Goal: Information Seeking & Learning: Learn about a topic

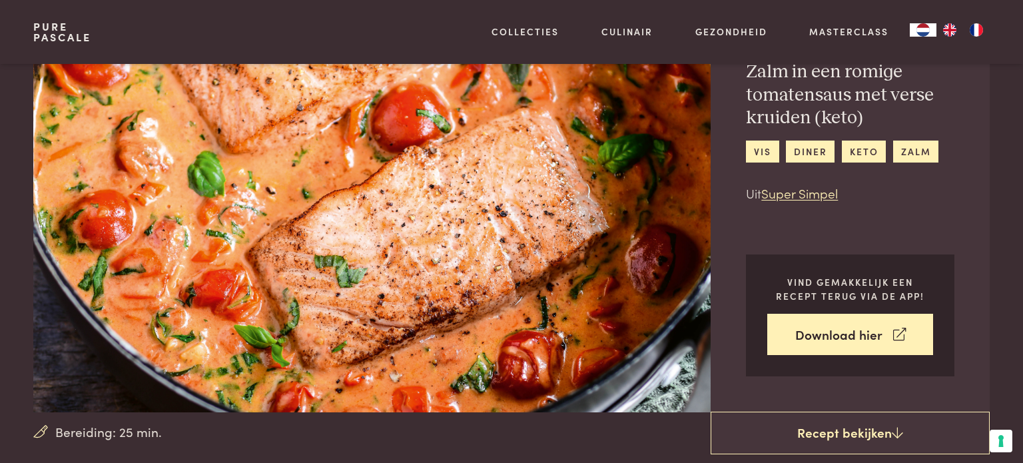
scroll to position [79, 0]
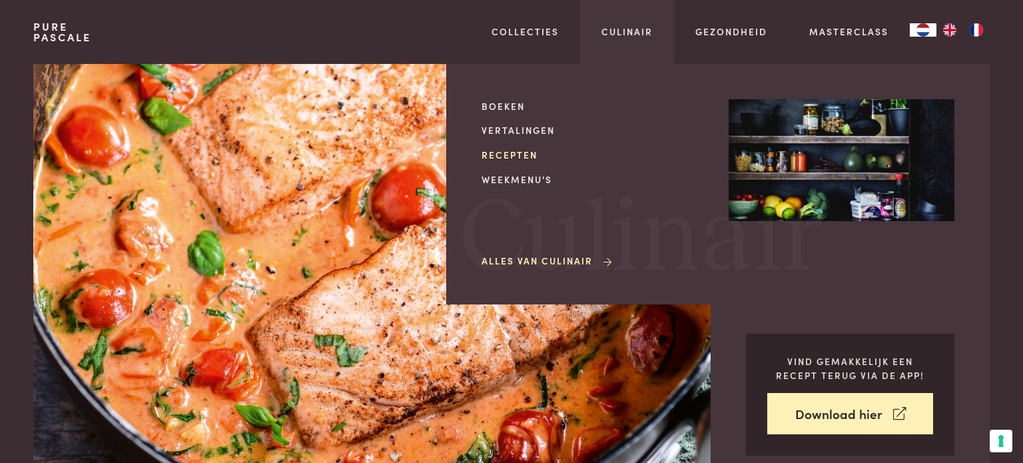
click at [526, 155] on link "Recepten" at bounding box center [595, 155] width 226 height 14
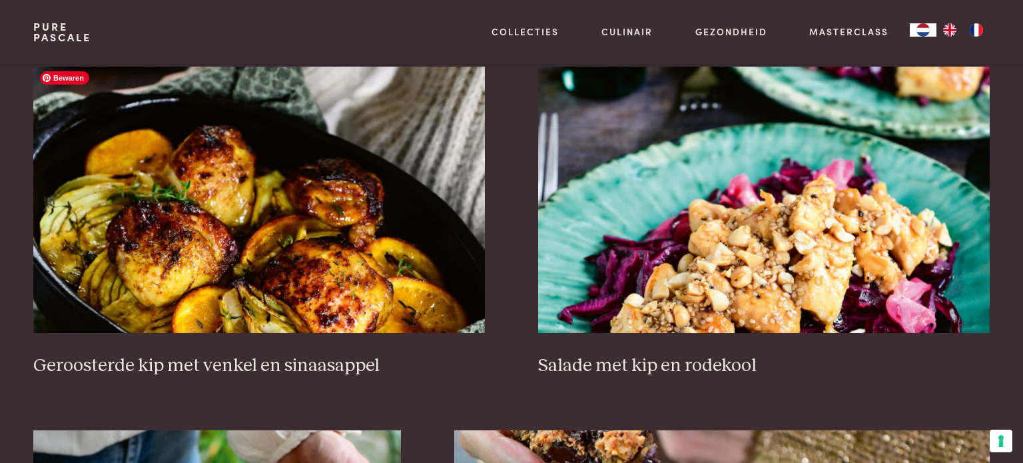
scroll to position [1670, 0]
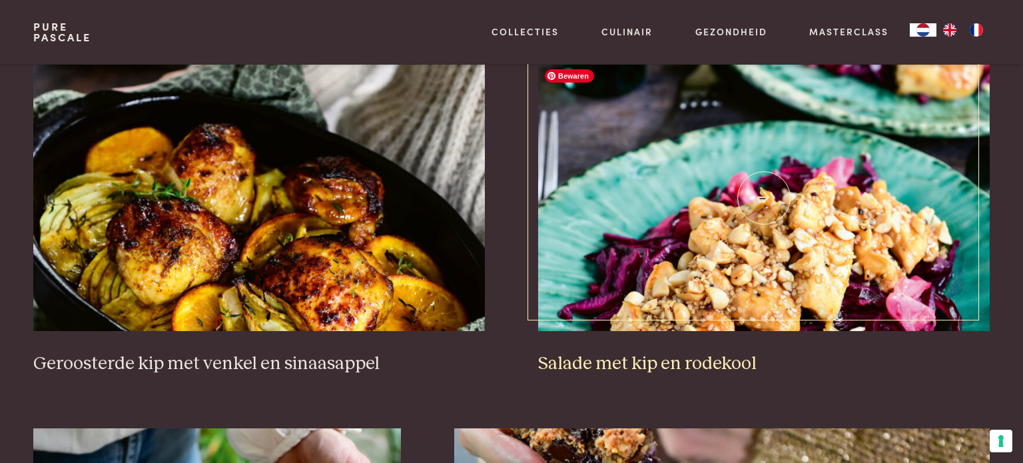
click at [751, 227] on img at bounding box center [764, 198] width 452 height 266
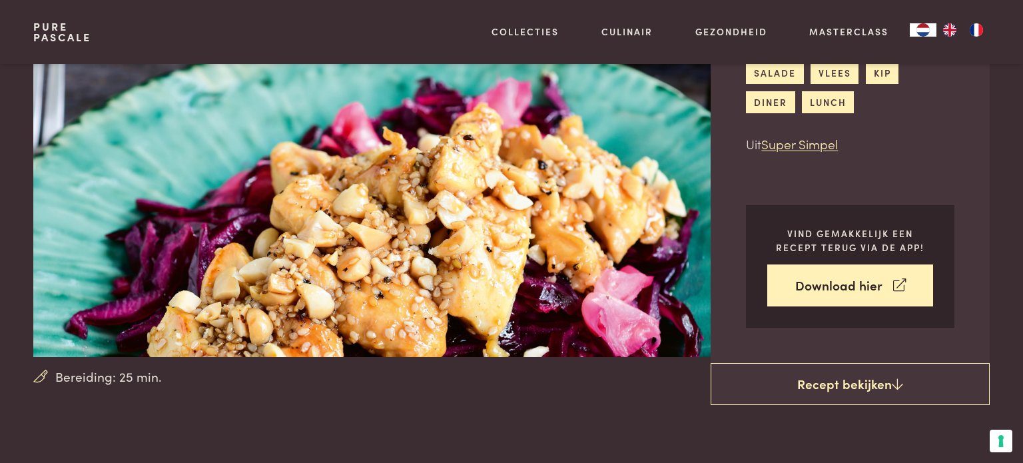
scroll to position [135, 0]
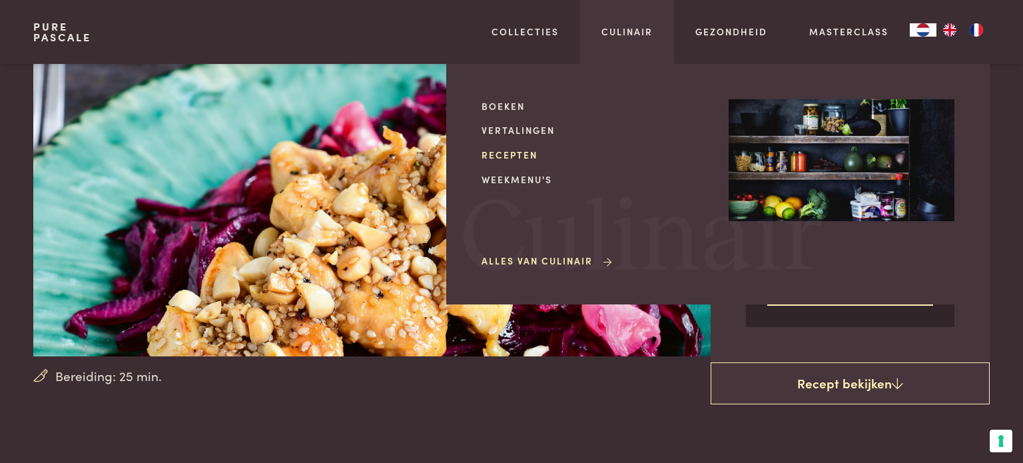
click at [517, 158] on link "Recepten" at bounding box center [595, 155] width 226 height 14
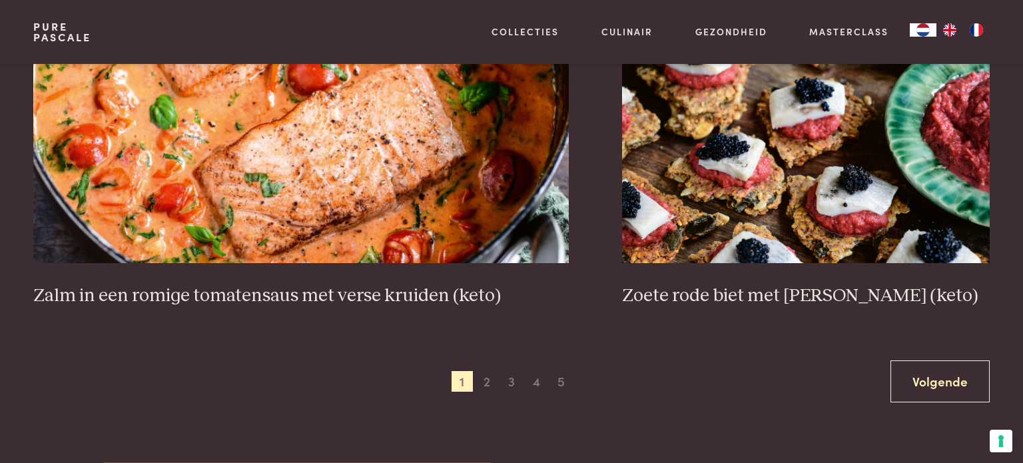
scroll to position [2468, 0]
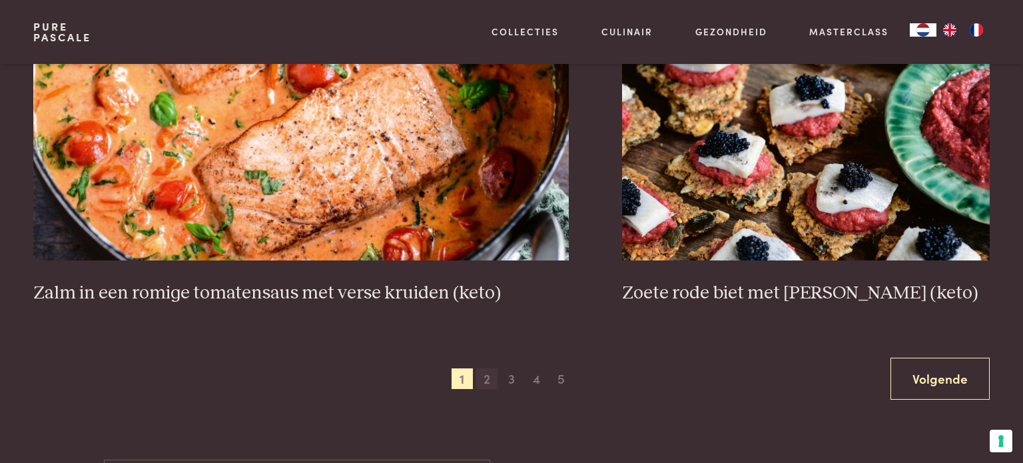
click at [481, 381] on span "2" at bounding box center [486, 378] width 21 height 21
